Goal: Browse casually

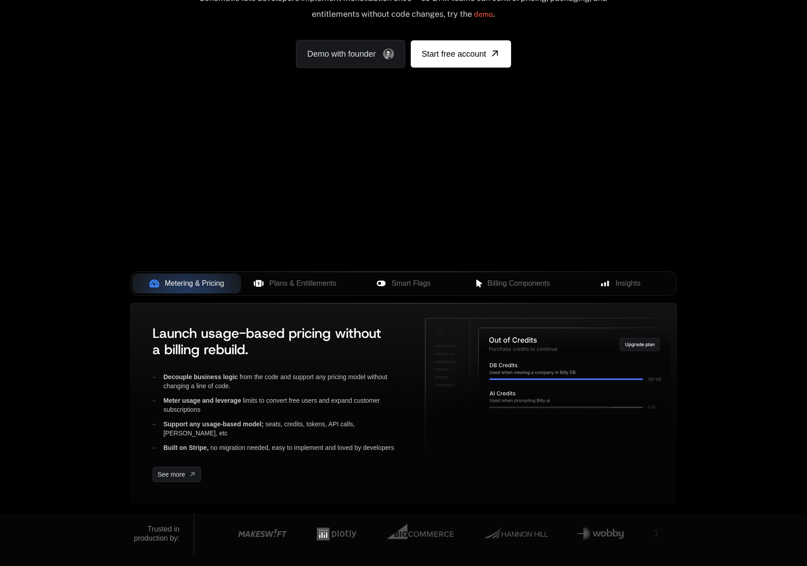
drag, startPoint x: 424, startPoint y: 209, endPoint x: 349, endPoint y: 270, distance: 96.5
click at [349, 270] on div "Your browser does not support the video tag." at bounding box center [403, 130] width 590 height 382
drag, startPoint x: 422, startPoint y: 167, endPoint x: 360, endPoint y: 242, distance: 97.3
click at [364, 246] on div "Your browser does not support the video tag." at bounding box center [403, 130] width 590 height 382
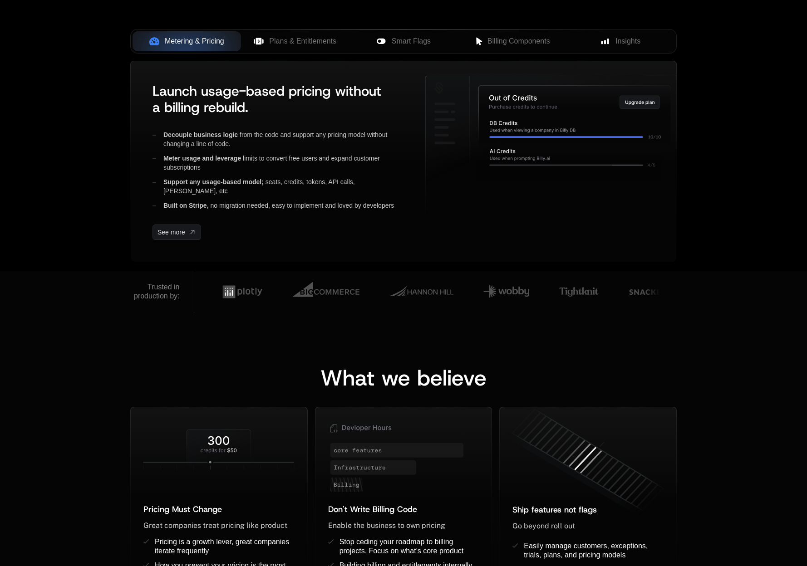
scroll to position [492, 0]
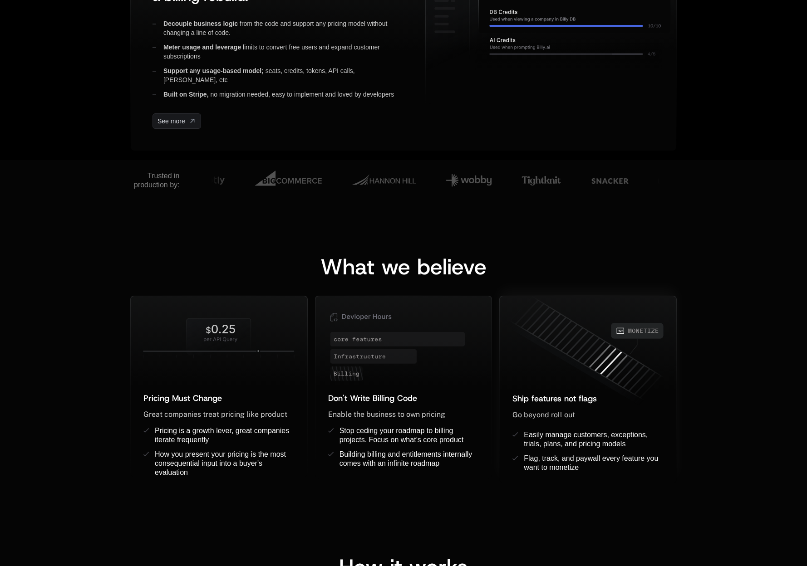
click at [639, 333] on icon "MONETIZE" at bounding box center [637, 331] width 3 height 4
click at [179, 354] on icon at bounding box center [219, 338] width 177 height 57
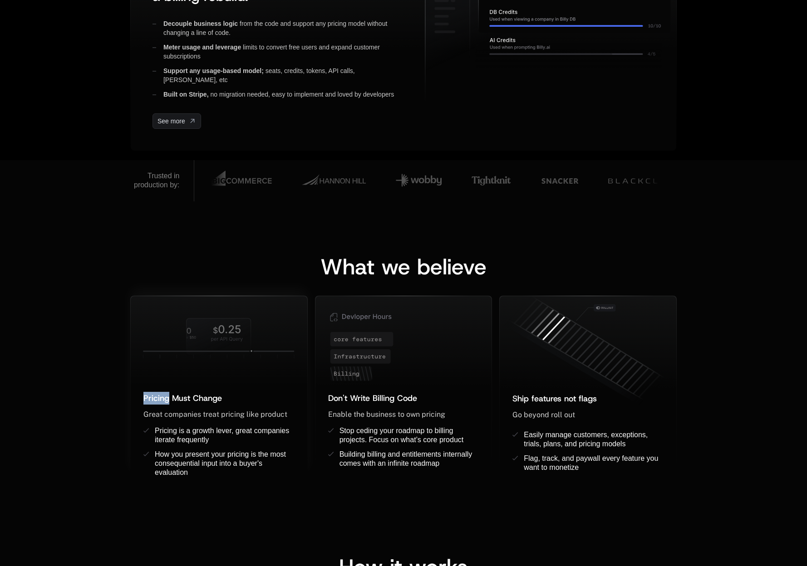
drag, startPoint x: 179, startPoint y: 354, endPoint x: 153, endPoint y: 354, distance: 25.9
click at [153, 354] on icon at bounding box center [219, 338] width 177 height 57
click at [217, 357] on icon at bounding box center [219, 338] width 177 height 57
click at [217, 352] on icon at bounding box center [219, 337] width 64 height 36
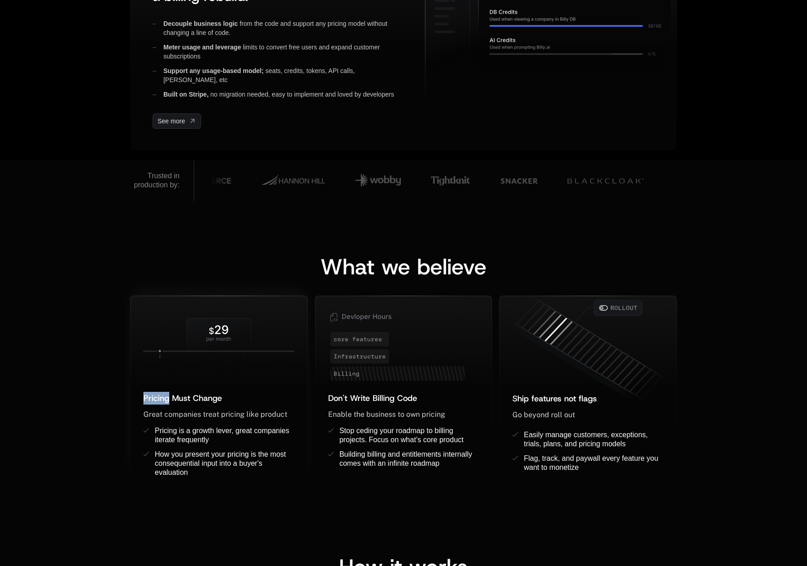
click at [217, 352] on icon at bounding box center [219, 337] width 64 height 36
click at [223, 347] on icon at bounding box center [219, 337] width 64 height 36
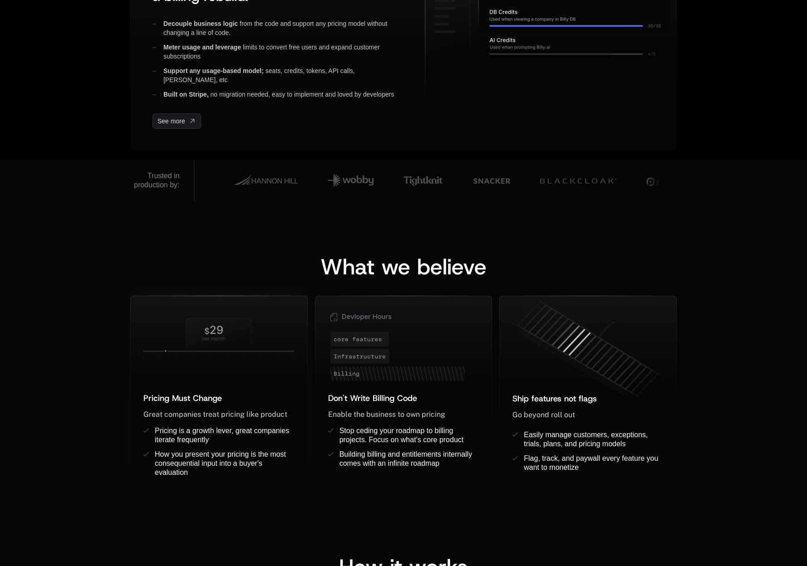
click at [286, 347] on icon at bounding box center [219, 338] width 177 height 57
click at [182, 345] on icon at bounding box center [219, 338] width 177 height 57
click at [260, 345] on icon at bounding box center [219, 338] width 177 height 57
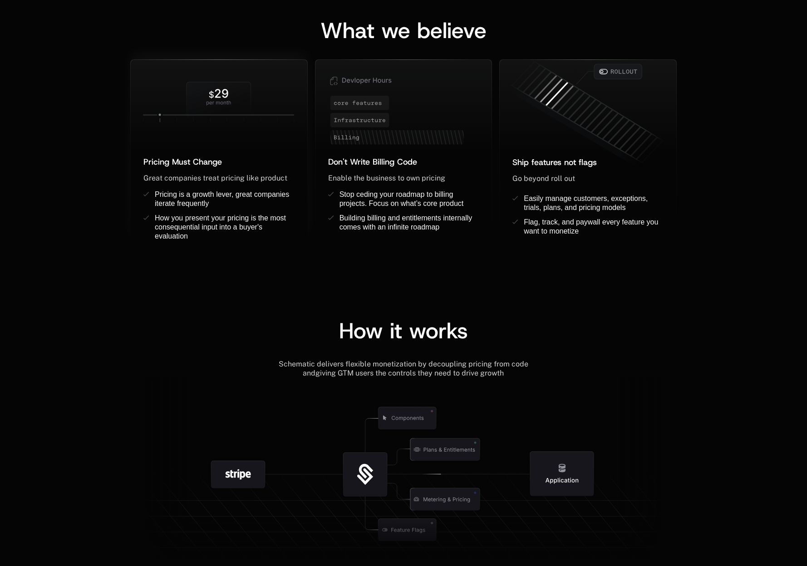
scroll to position [842, 0]
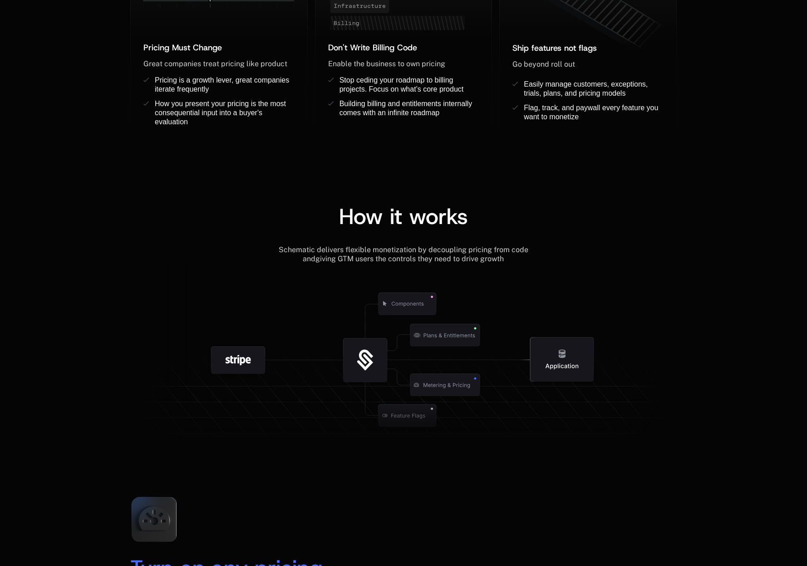
click at [432, 393] on icon at bounding box center [445, 385] width 70 height 22
click at [435, 393] on icon at bounding box center [445, 385] width 70 height 22
click at [433, 407] on icon at bounding box center [403, 427] width 546 height 52
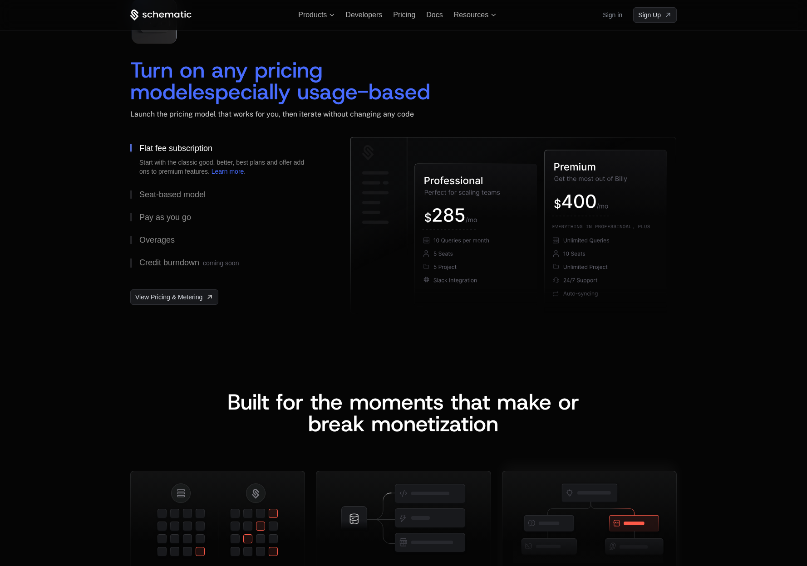
scroll to position [1217, 0]
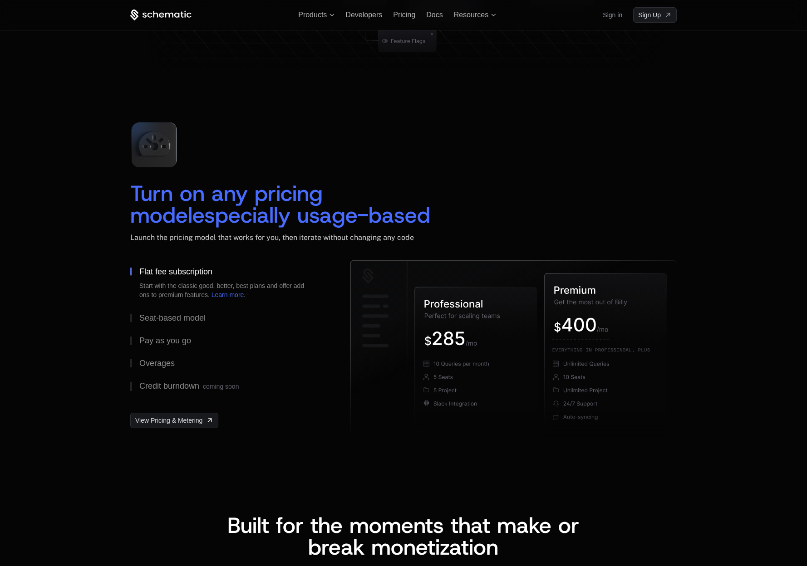
click at [161, 163] on icon at bounding box center [154, 145] width 60 height 60
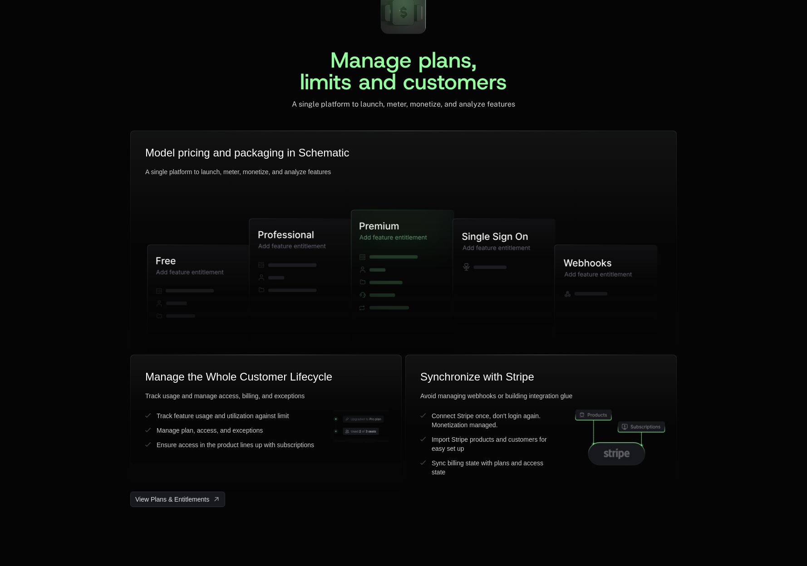
scroll to position [2172, 0]
